Goal: Find specific page/section: Find specific page/section

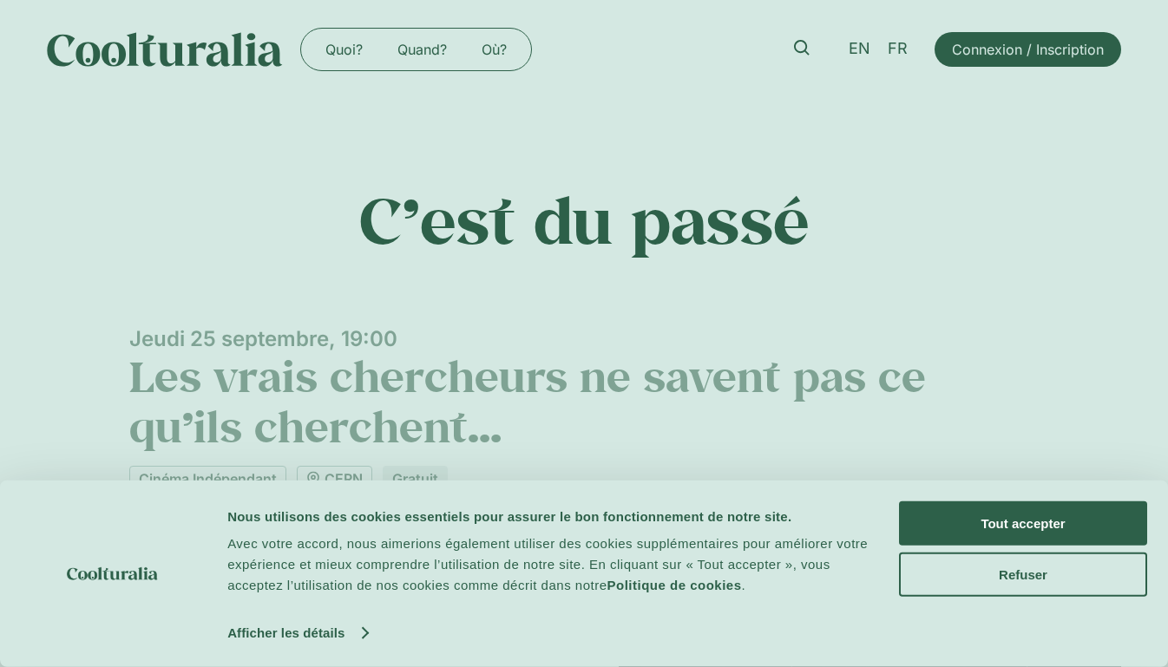
click at [955, 519] on button "Tout accepter" at bounding box center [1023, 523] width 248 height 44
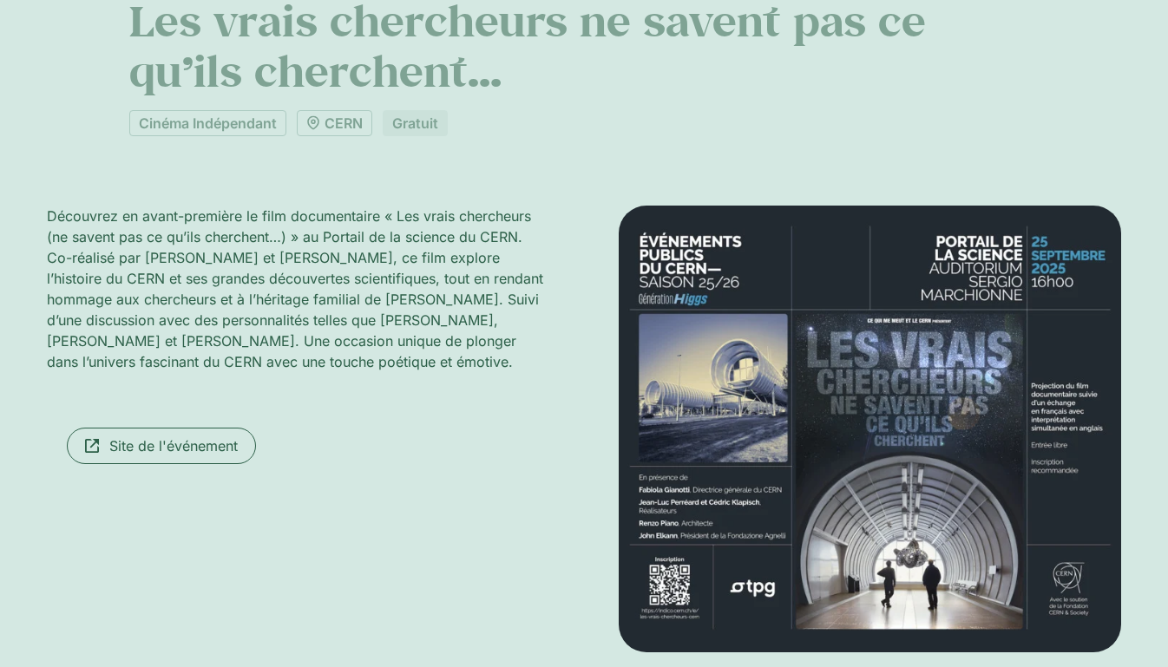
scroll to position [356, 0]
click at [219, 120] on link "Cinéma Indépendant" at bounding box center [207, 122] width 157 height 26
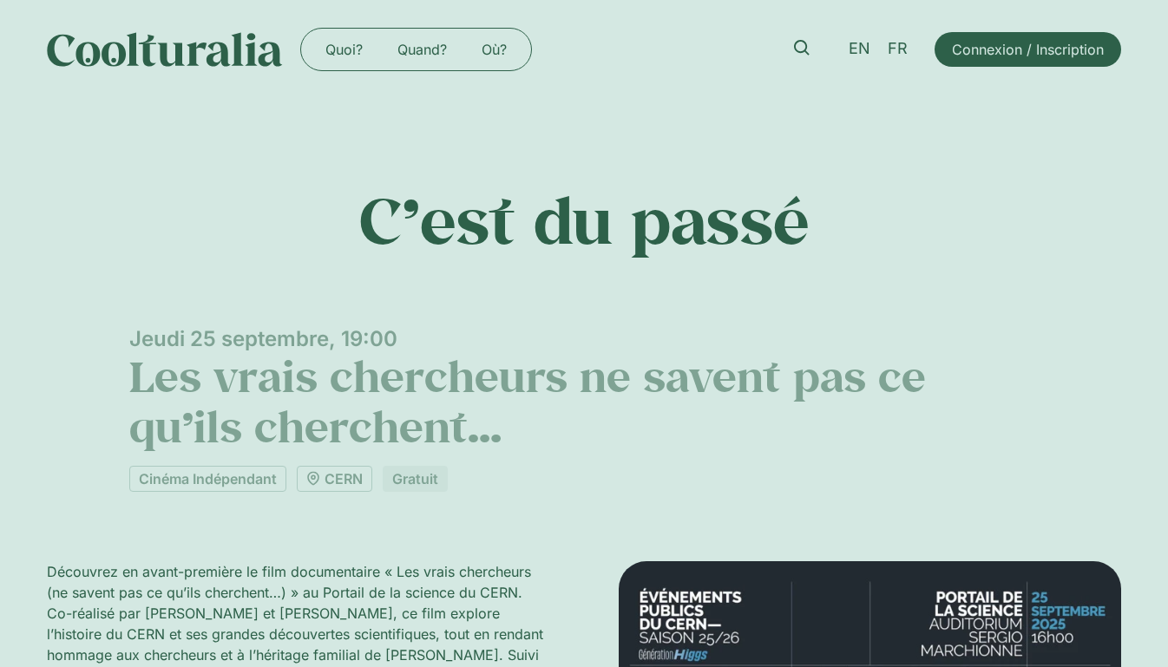
scroll to position [360, 0]
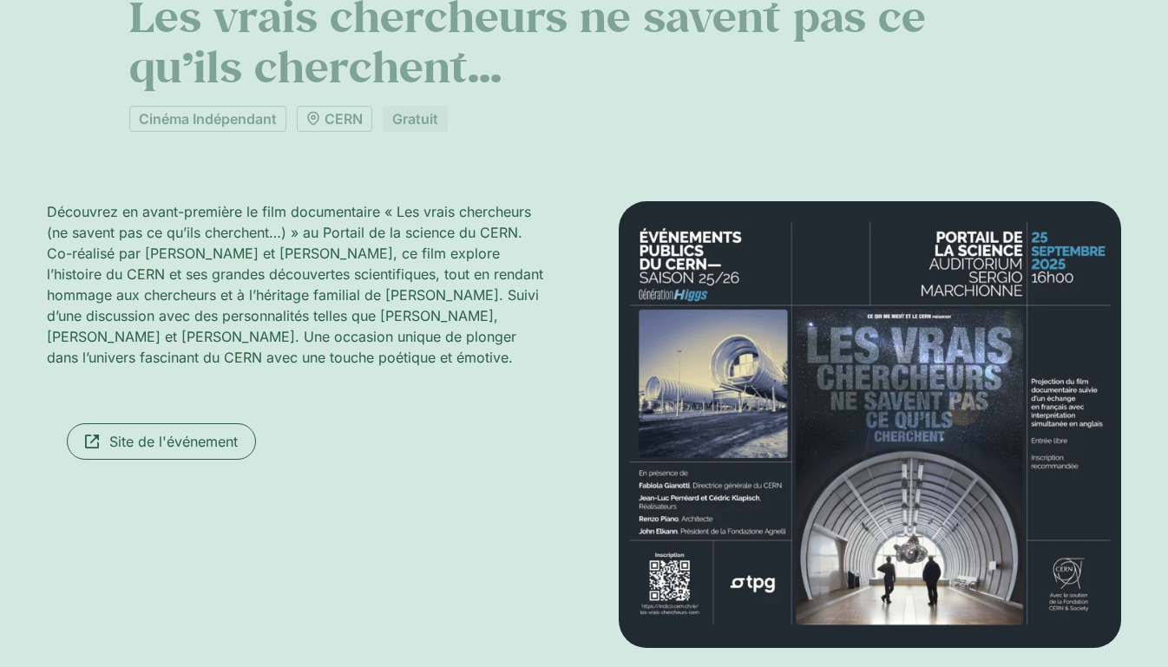
click at [416, 114] on div "Gratuit" at bounding box center [415, 119] width 65 height 26
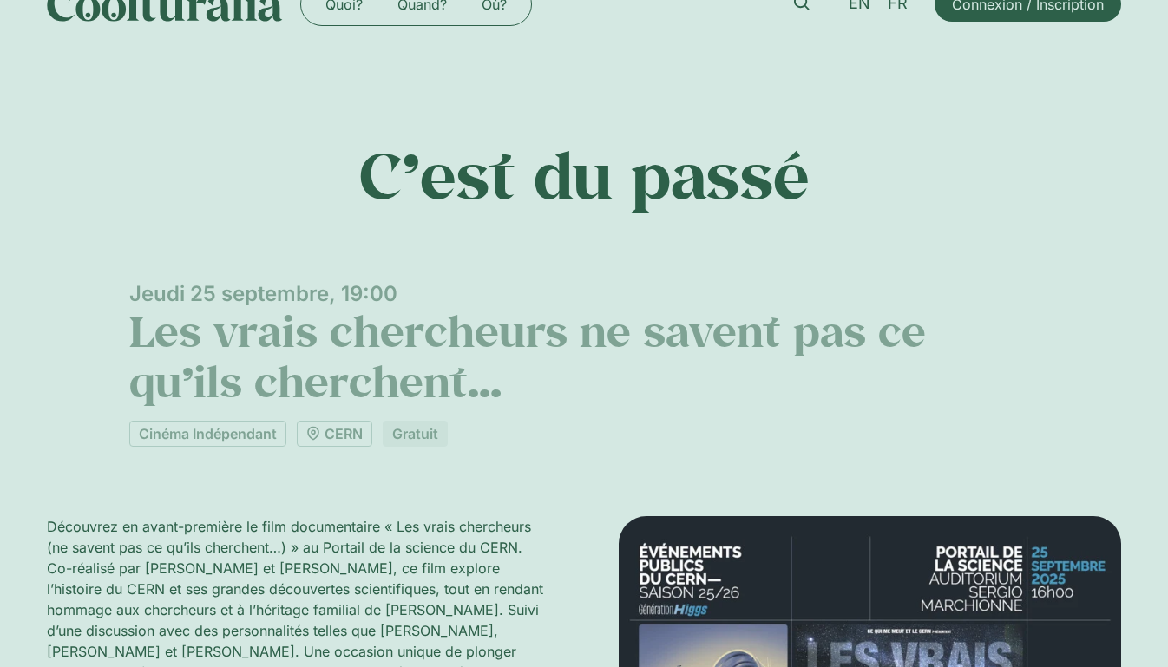
scroll to position [0, 0]
